Goal: Information Seeking & Learning: Learn about a topic

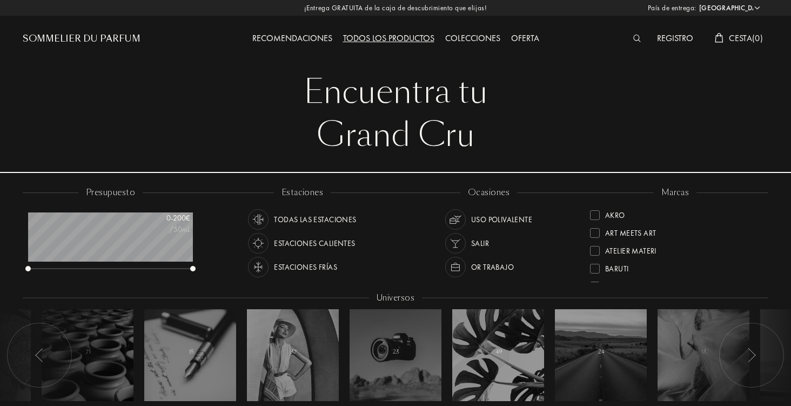
select select "ES"
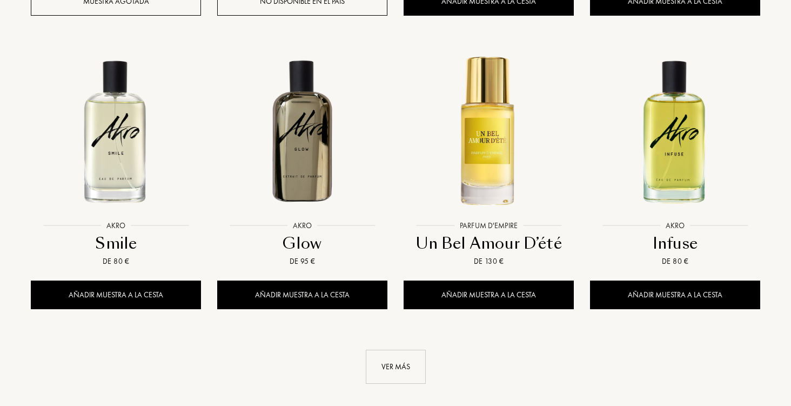
scroll to position [1234, 0]
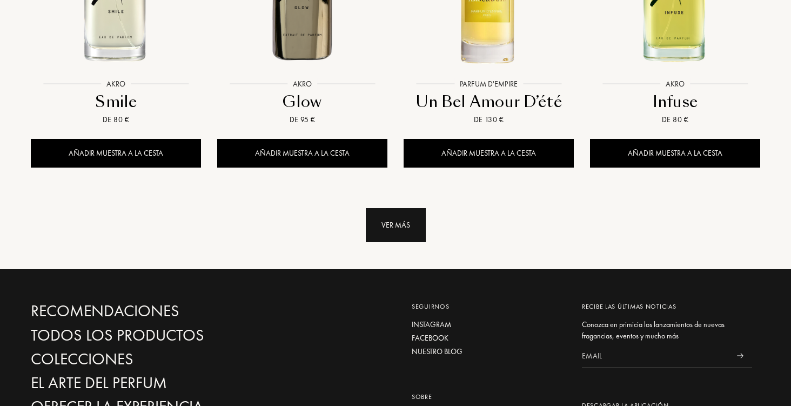
click at [388, 208] on div "Ver más" at bounding box center [396, 225] width 60 height 34
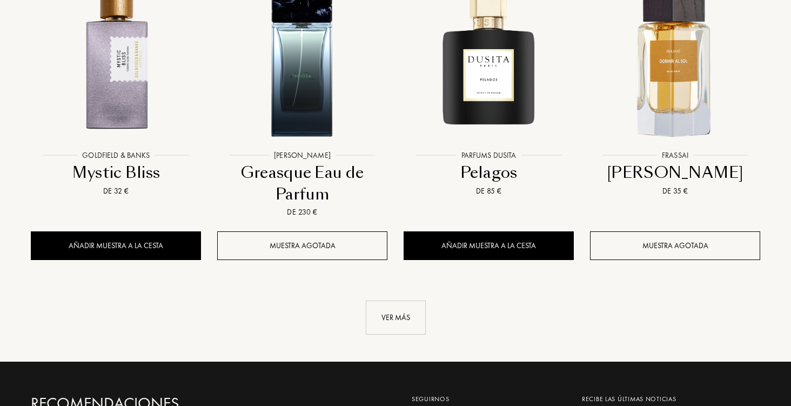
scroll to position [2068, 0]
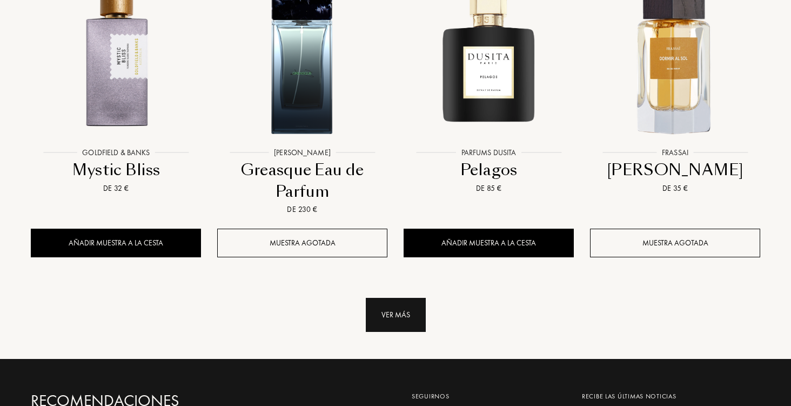
click at [390, 298] on div "Ver más" at bounding box center [396, 315] width 60 height 34
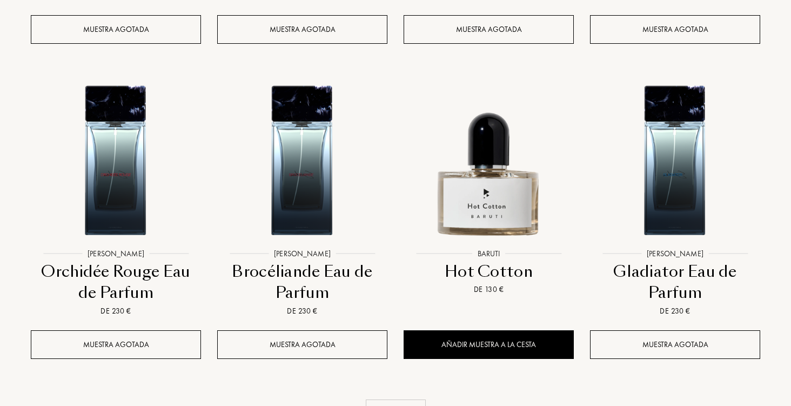
scroll to position [2914, 0]
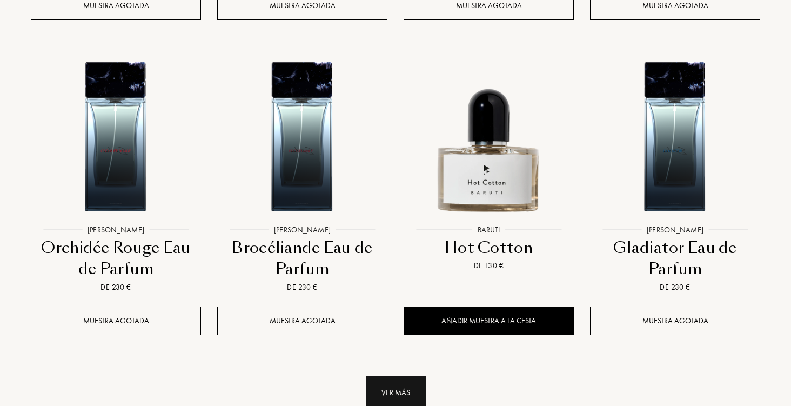
click at [405, 375] on div "Ver más" at bounding box center [396, 392] width 60 height 34
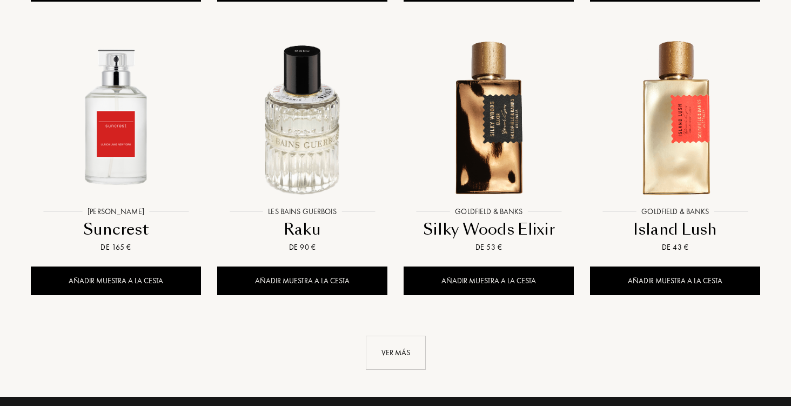
scroll to position [3870, 0]
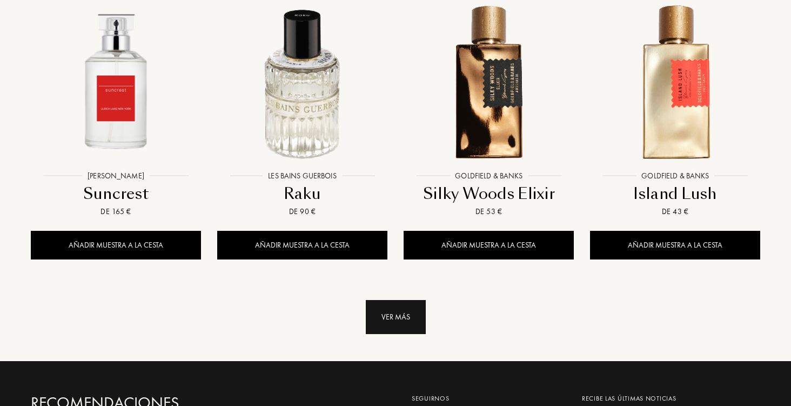
click at [398, 300] on div "Ver más" at bounding box center [396, 317] width 60 height 34
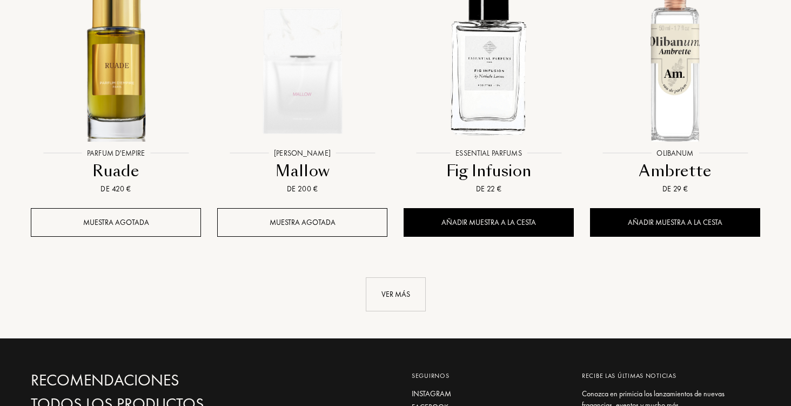
scroll to position [4831, 0]
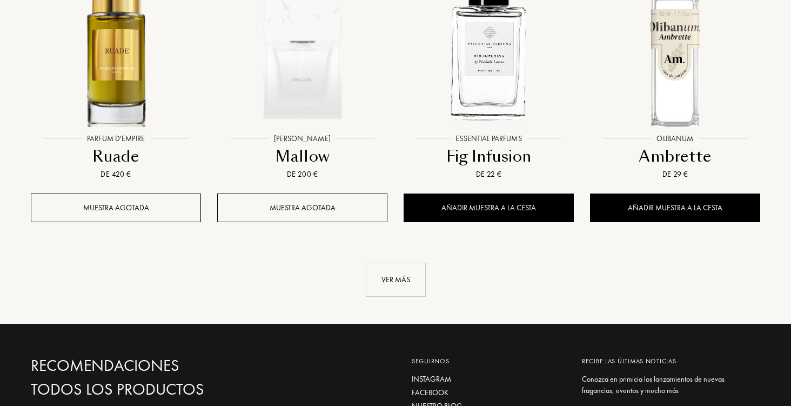
click at [360, 263] on link "Ver más" at bounding box center [395, 280] width 729 height 34
click at [376, 263] on div "Ver más" at bounding box center [396, 280] width 60 height 34
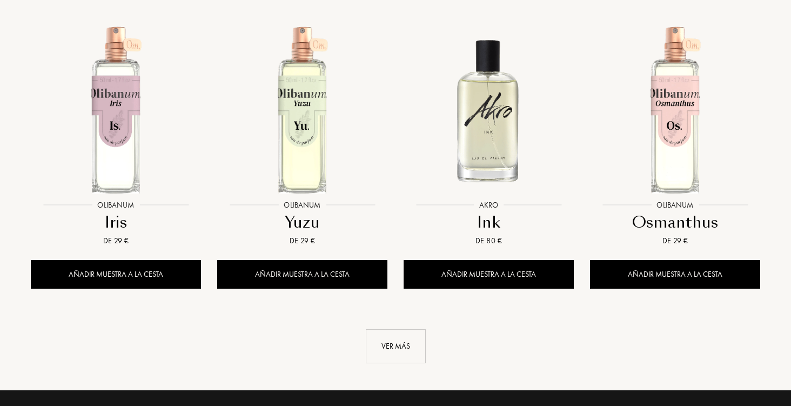
scroll to position [5694, 0]
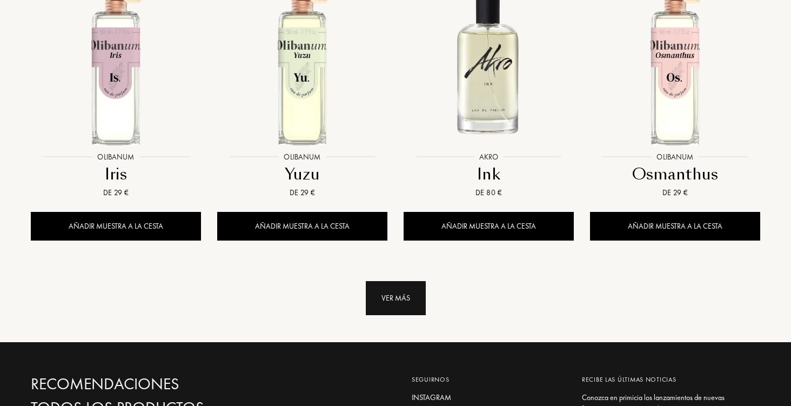
click at [396, 281] on div "Ver más" at bounding box center [396, 298] width 60 height 34
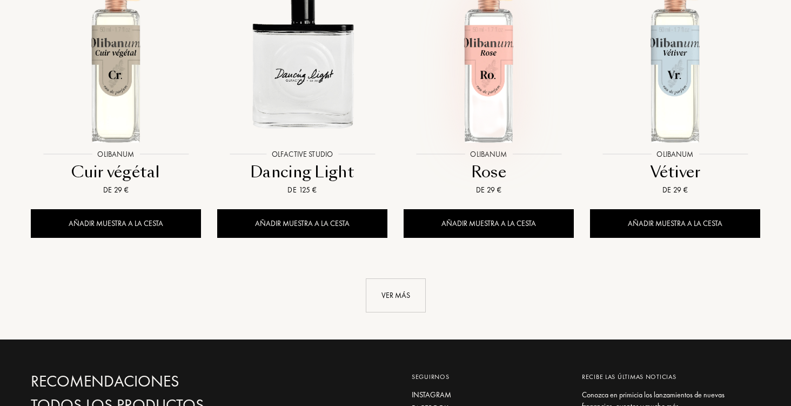
scroll to position [6589, 0]
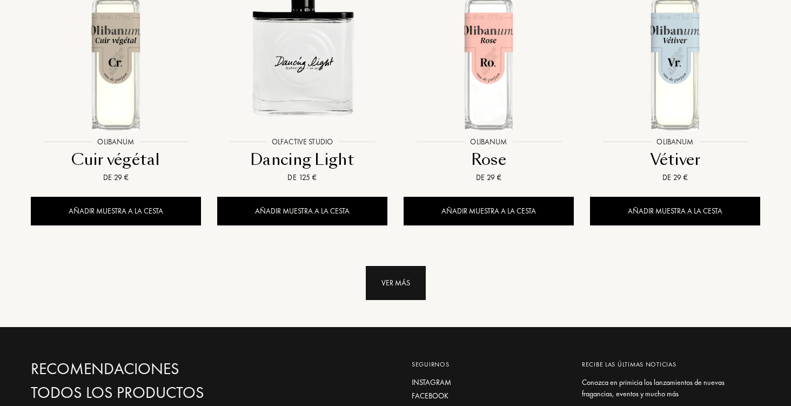
click at [396, 266] on div "Ver más" at bounding box center [396, 283] width 60 height 34
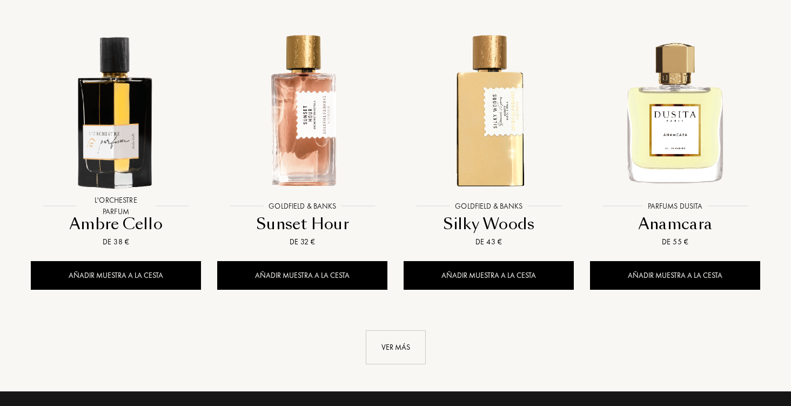
scroll to position [7415, 0]
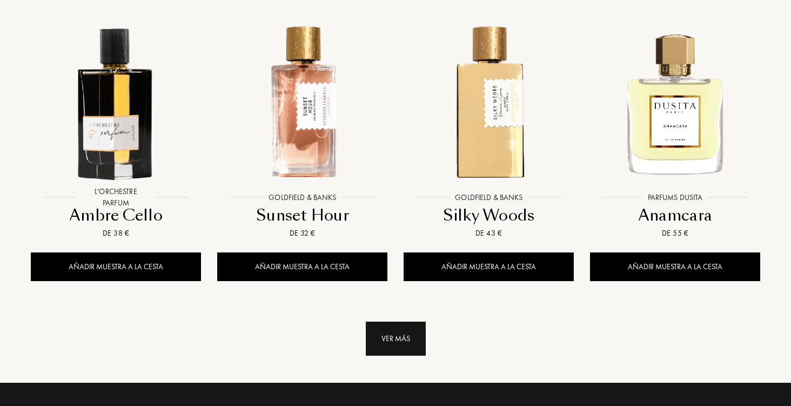
click at [396, 321] on div "Ver más" at bounding box center [396, 338] width 60 height 34
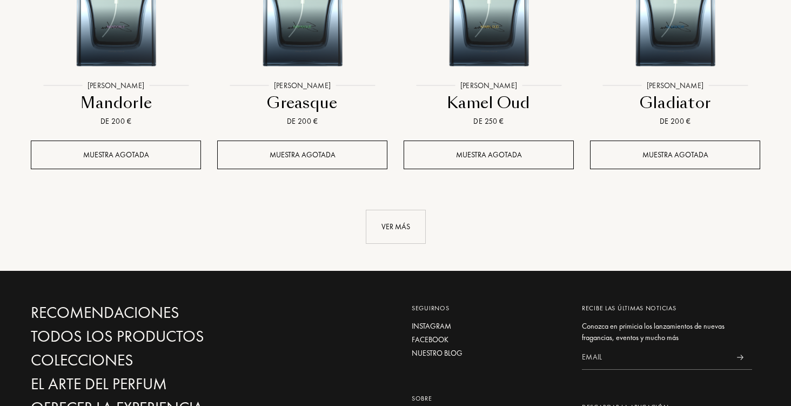
scroll to position [8429, 0]
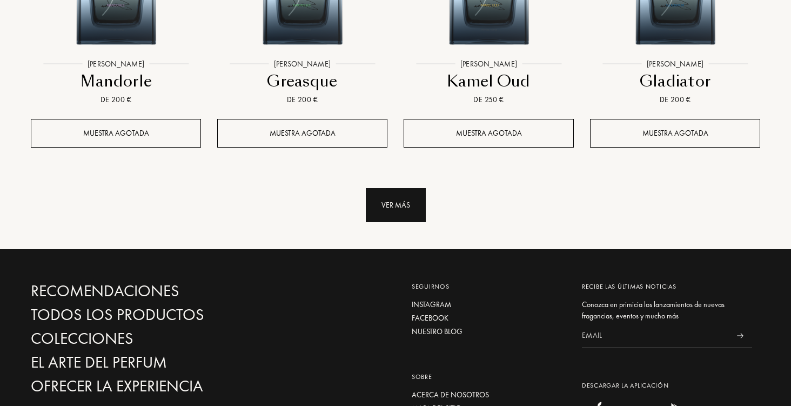
click at [399, 188] on div "Ver más" at bounding box center [396, 205] width 60 height 34
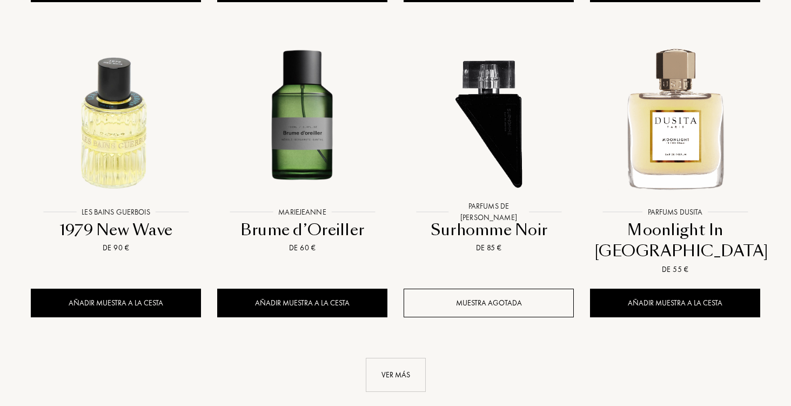
scroll to position [9166, 0]
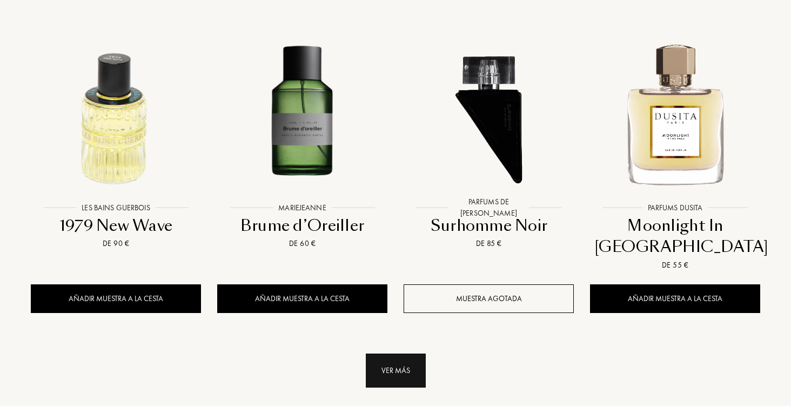
click at [401, 353] on div "Ver más" at bounding box center [396, 370] width 60 height 34
